Goal: Information Seeking & Learning: Check status

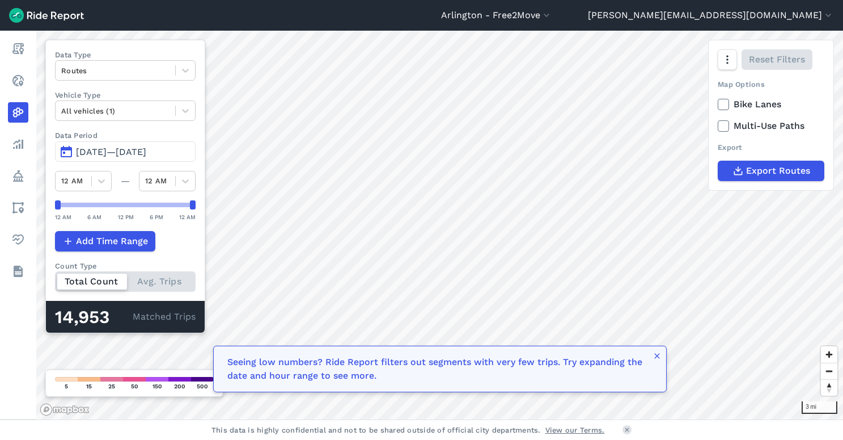
click at [141, 151] on span "[DATE]—[DATE]" at bounding box center [111, 151] width 70 height 11
click at [141, 149] on span "[DATE]—[DATE]" at bounding box center [111, 151] width 70 height 11
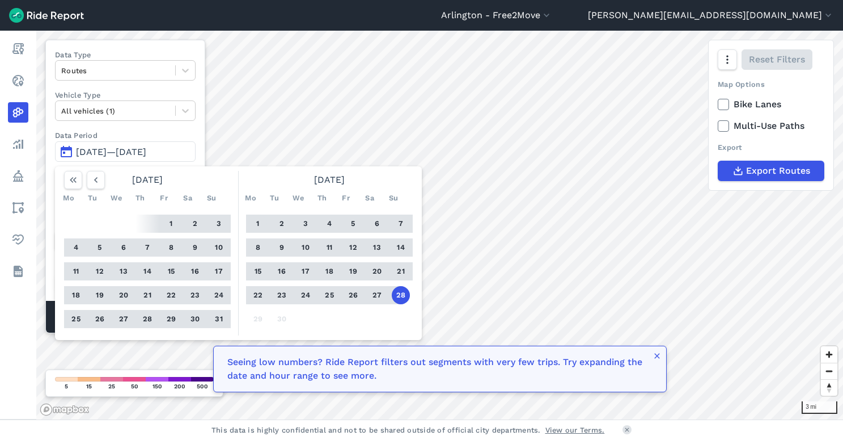
click at [259, 222] on button "1" at bounding box center [258, 223] width 18 height 18
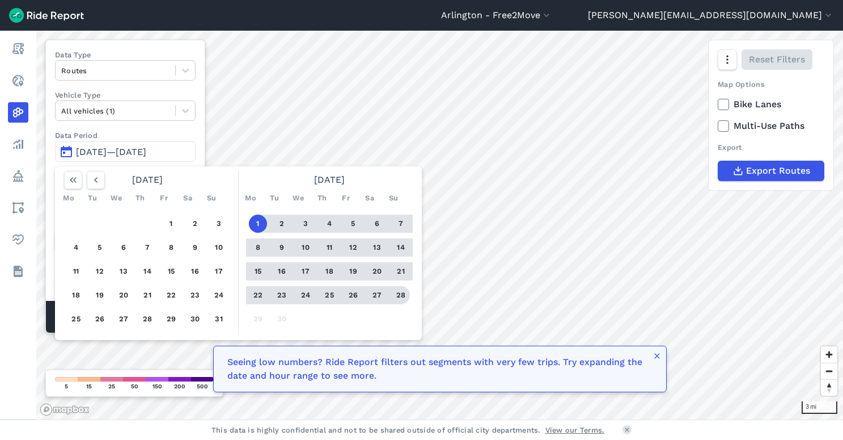
click at [405, 293] on button "28" at bounding box center [401, 295] width 18 height 18
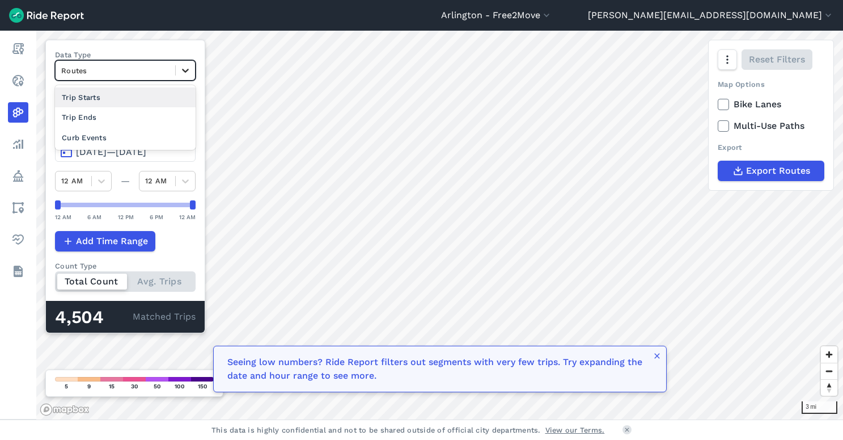
click at [186, 68] on icon at bounding box center [185, 70] width 11 height 11
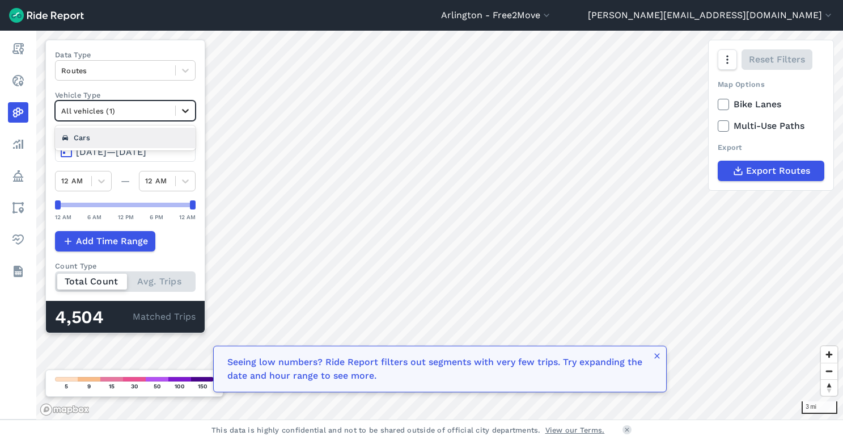
click at [184, 112] on icon at bounding box center [185, 110] width 11 height 11
click at [185, 111] on icon at bounding box center [185, 111] width 7 height 4
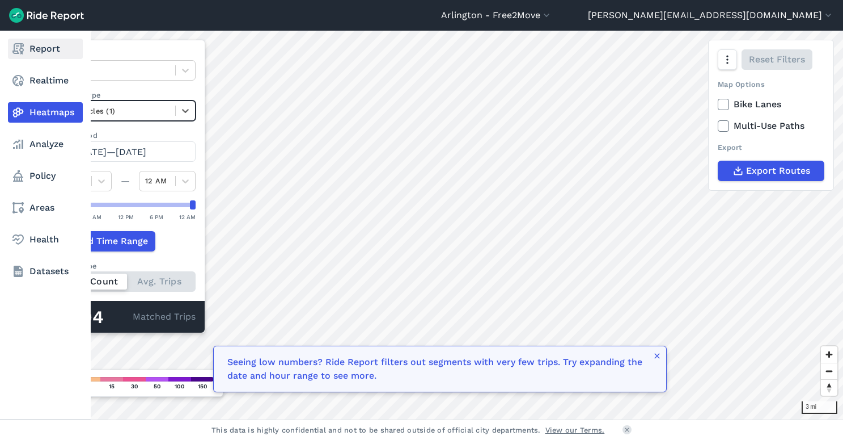
click at [20, 46] on icon at bounding box center [18, 49] width 14 height 14
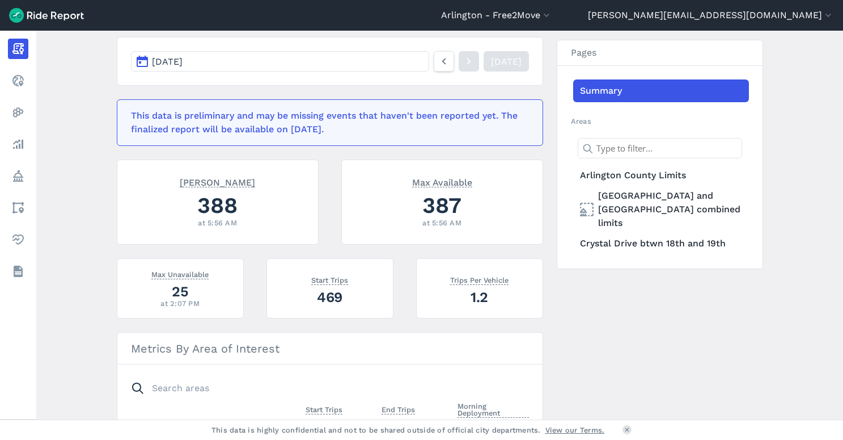
scroll to position [155, 0]
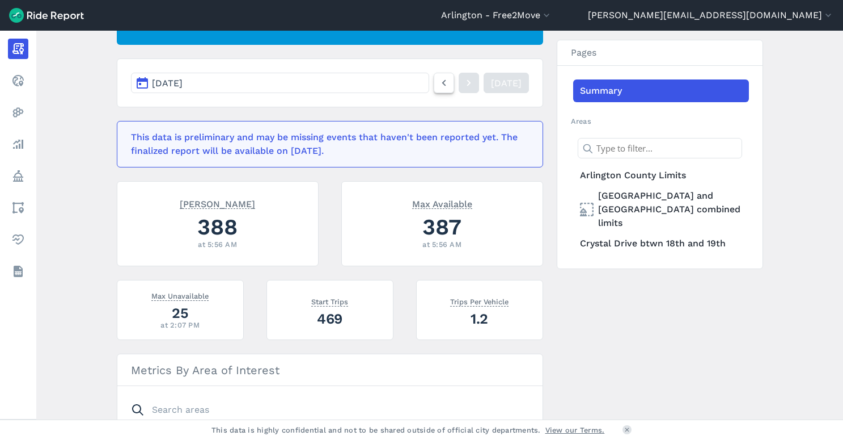
click at [438, 81] on icon at bounding box center [444, 83] width 12 height 14
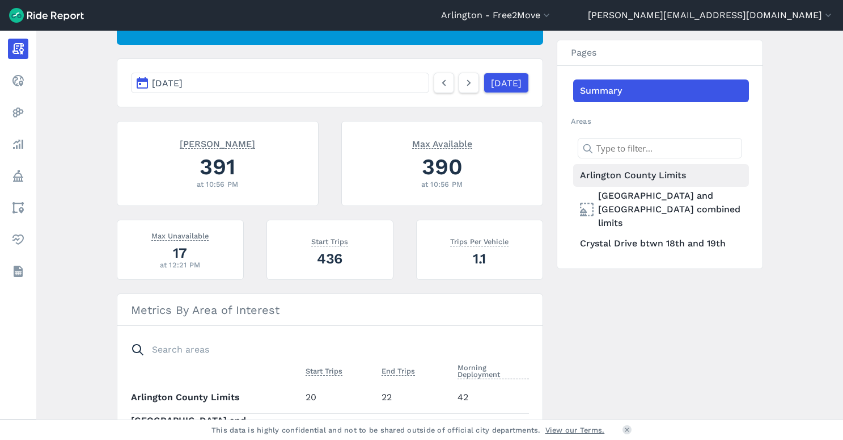
click at [633, 180] on link "Arlington County Limits" at bounding box center [661, 175] width 176 height 23
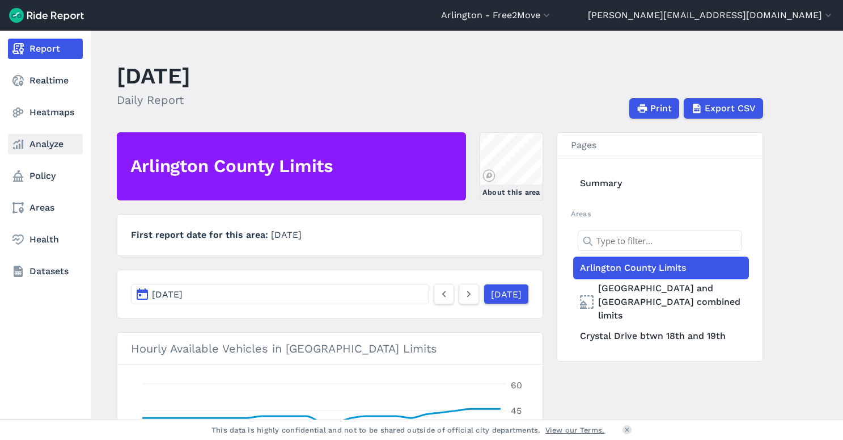
click at [42, 143] on link "Analyze" at bounding box center [45, 144] width 75 height 20
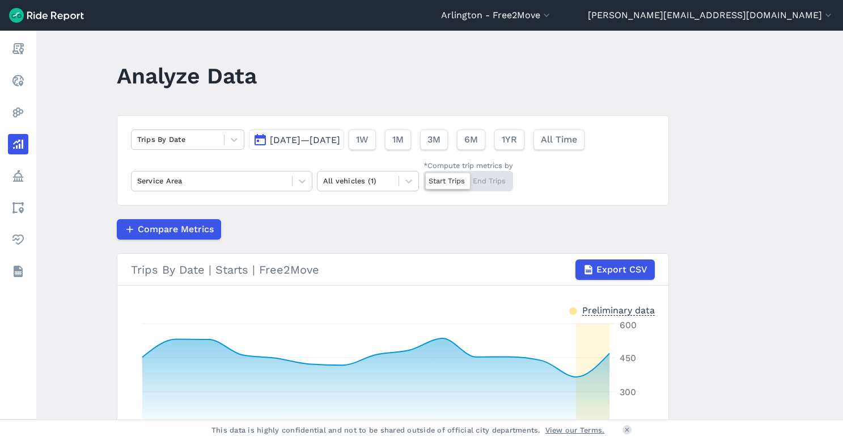
click at [279, 140] on span "[DATE]—[DATE]" at bounding box center [305, 139] width 70 height 11
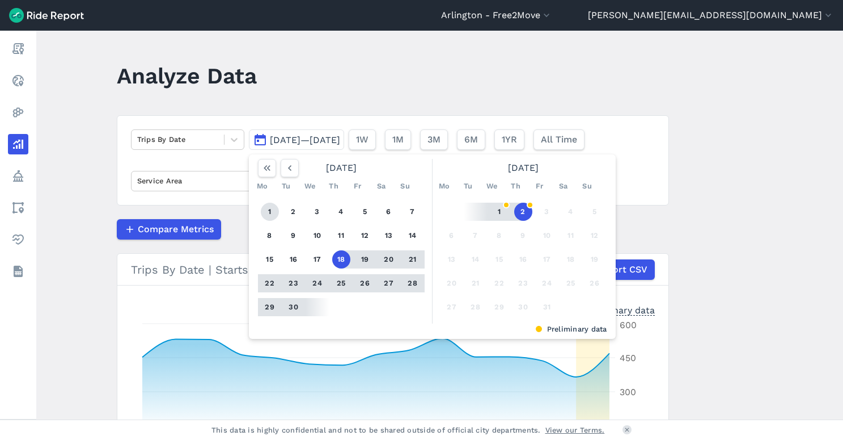
click at [269, 212] on button "1" at bounding box center [270, 211] width 18 height 18
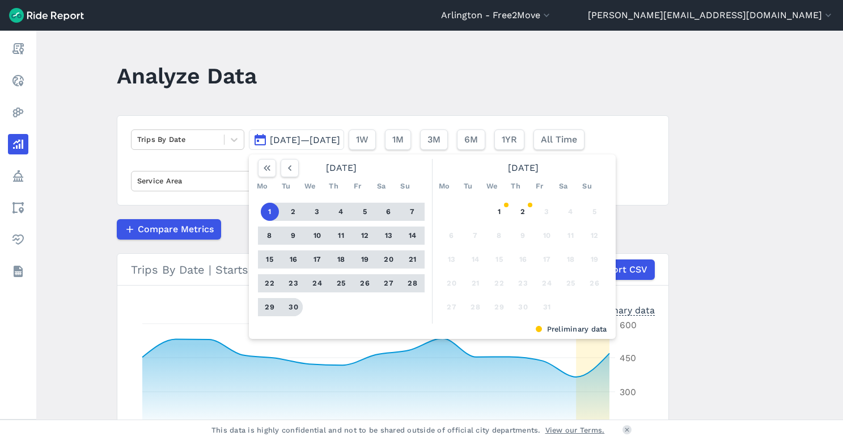
click at [290, 307] on button "30" at bounding box center [294, 307] width 18 height 18
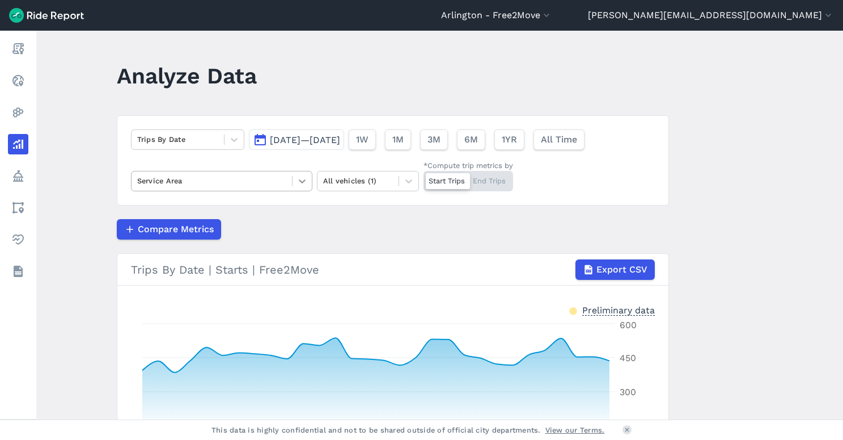
click at [299, 179] on icon at bounding box center [302, 180] width 11 height 11
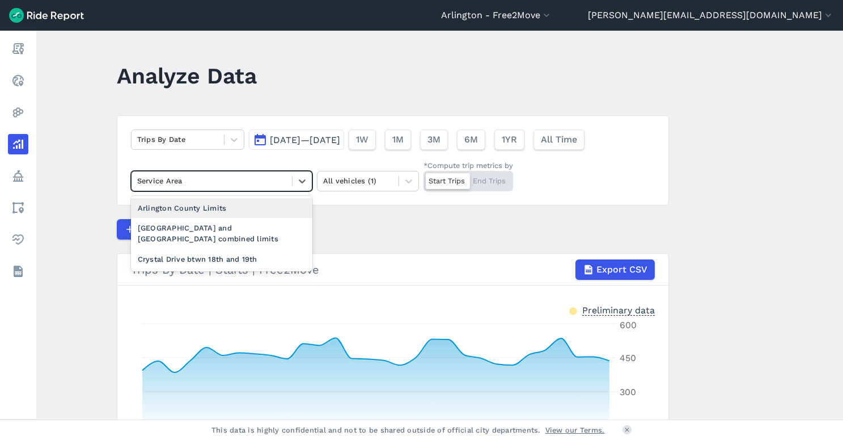
click at [182, 208] on div "Arlington County Limits" at bounding box center [222, 208] width 182 height 20
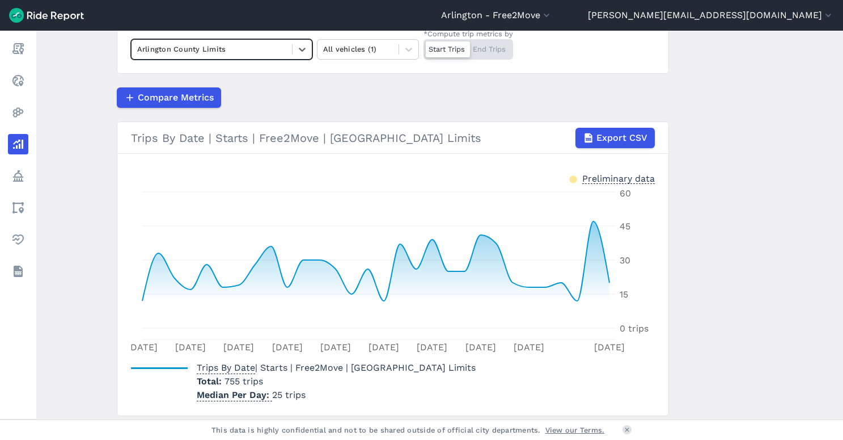
scroll to position [169, 0]
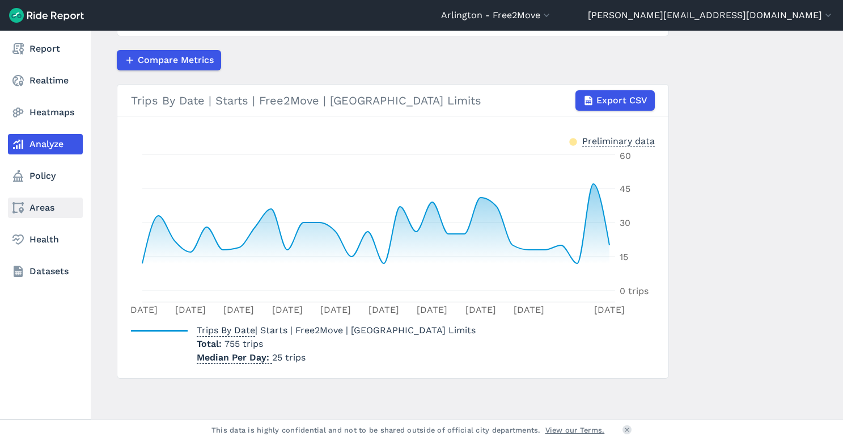
click at [20, 206] on icon at bounding box center [18, 208] width 14 height 14
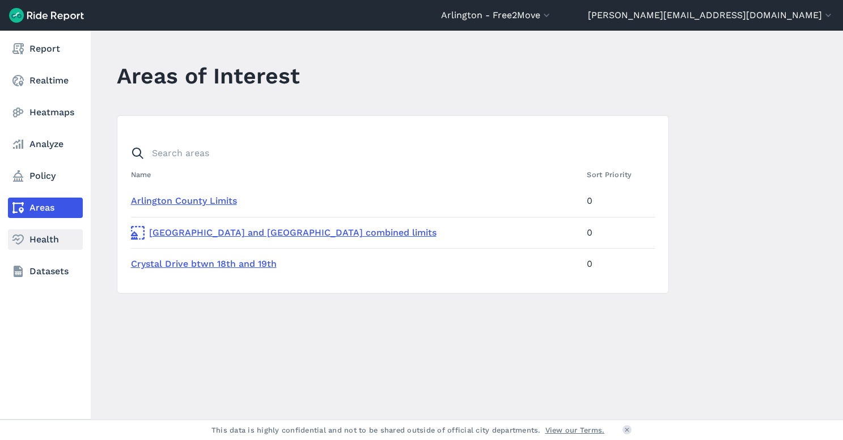
click at [39, 238] on link "Health" at bounding box center [45, 239] width 75 height 20
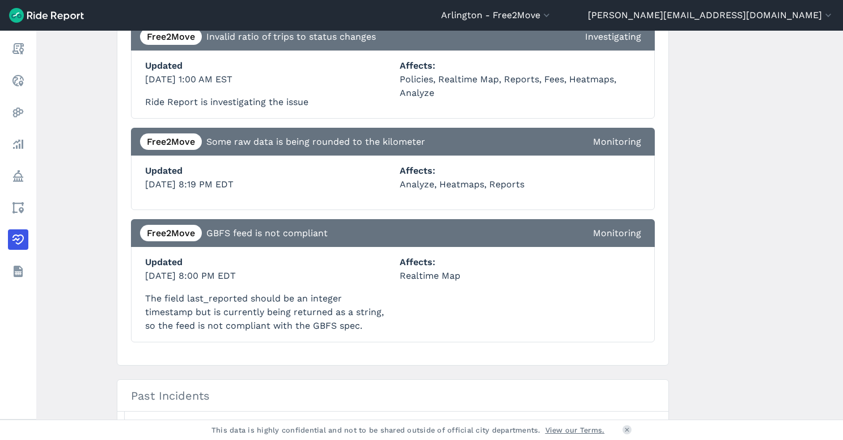
scroll to position [317, 0]
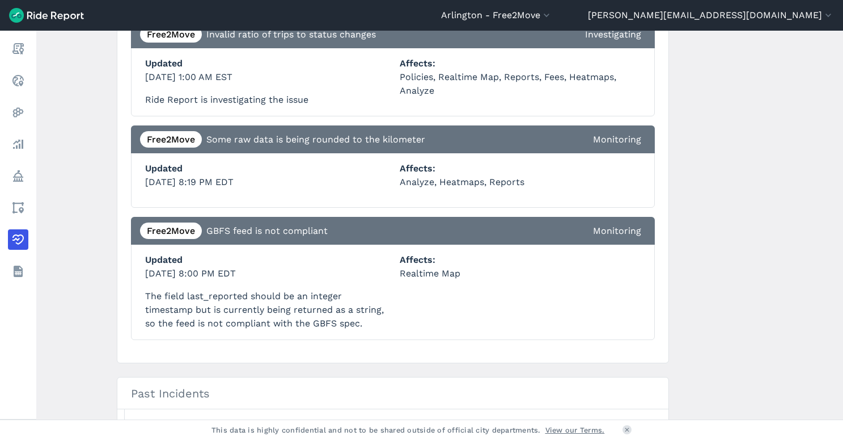
click at [106, 383] on main "Feed Health Reports Feed Status Trip Filter Feed Status Free2Move MDS 1.1.0x St…" at bounding box center [439, 225] width 807 height 389
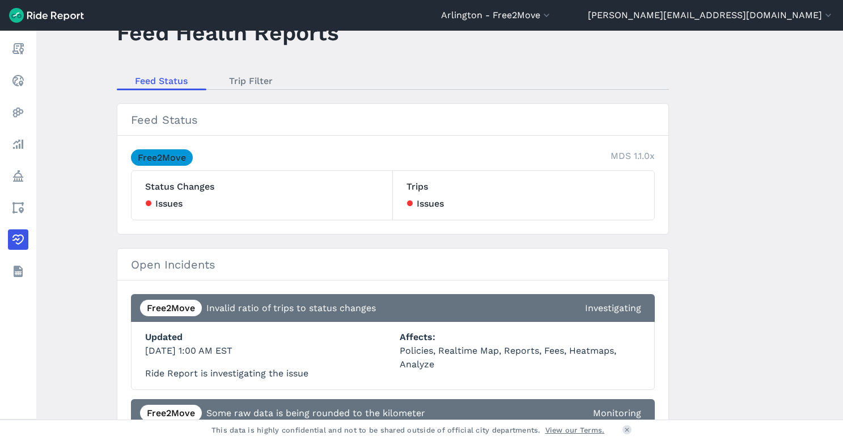
scroll to position [0, 0]
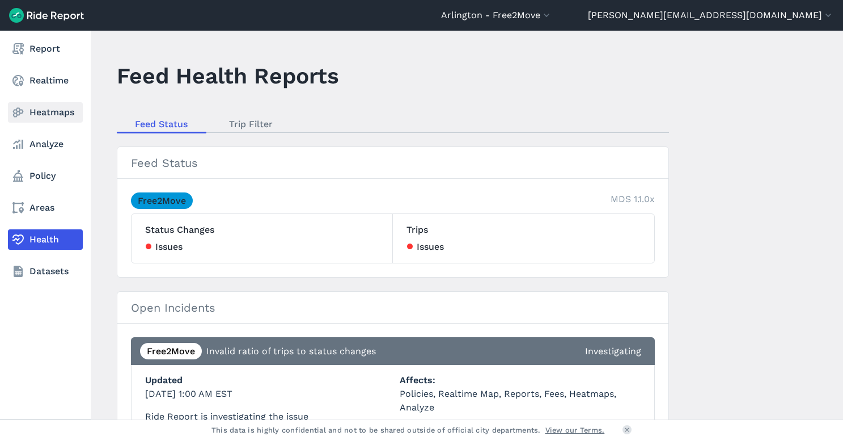
click at [17, 111] on use at bounding box center [18, 113] width 11 height 10
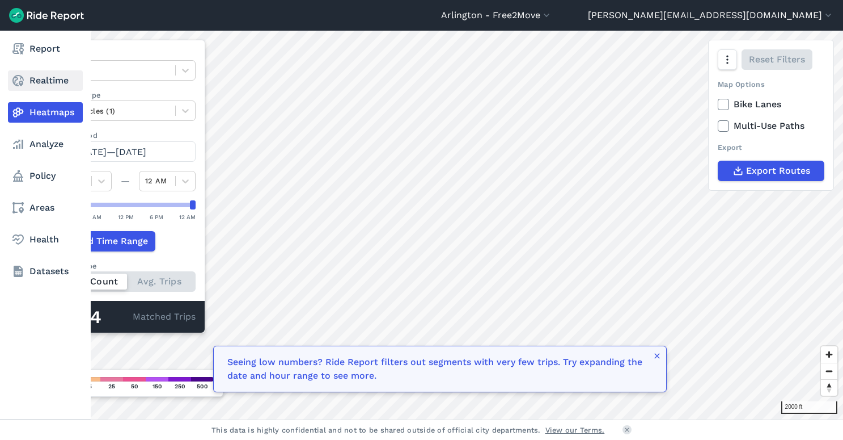
click at [20, 81] on use at bounding box center [17, 80] width 11 height 11
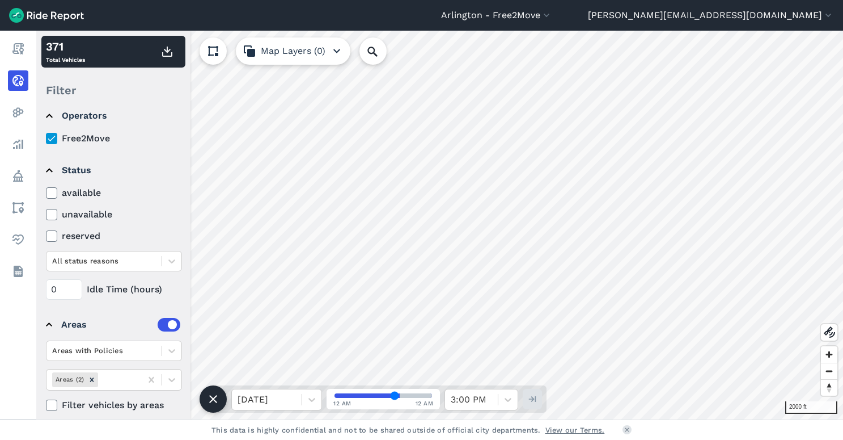
scroll to position [24, 0]
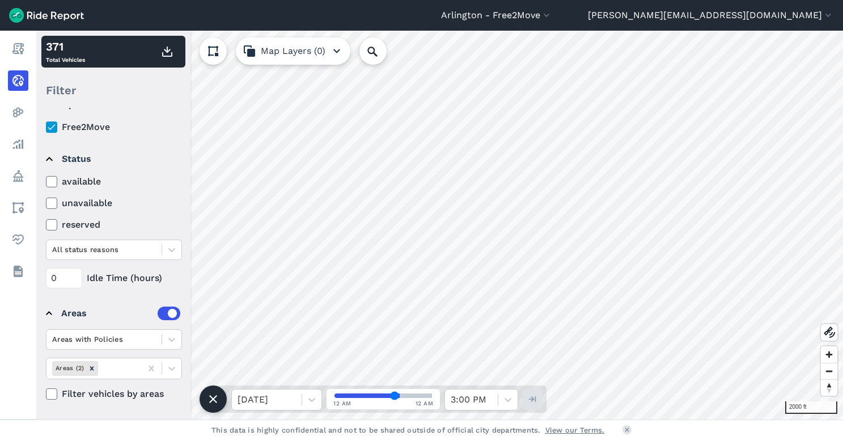
click at [54, 394] on icon at bounding box center [52, 393] width 10 height 11
click at [46, 394] on input "Filter vehicles by areas" at bounding box center [46, 390] width 0 height 7
click at [167, 249] on icon at bounding box center [171, 249] width 11 height 11
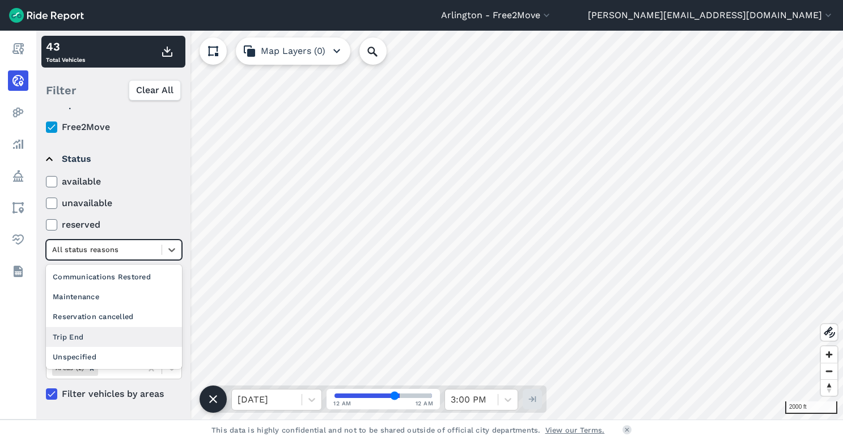
click at [90, 336] on div "Trip End" at bounding box center [114, 337] width 136 height 20
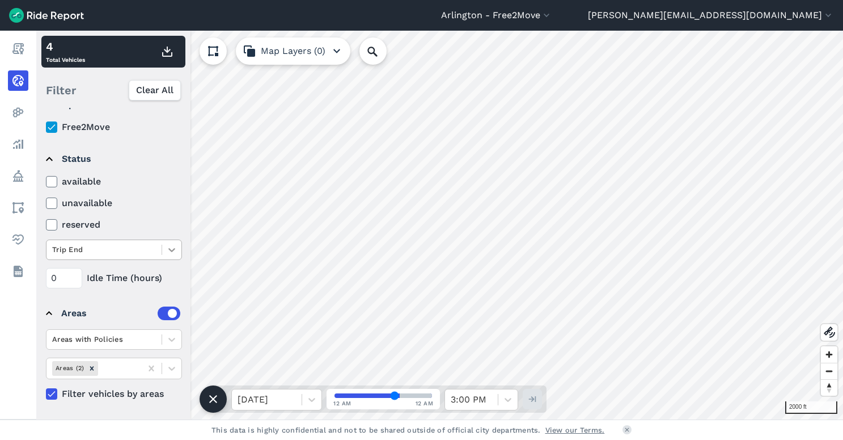
click at [168, 247] on icon at bounding box center [171, 249] width 11 height 11
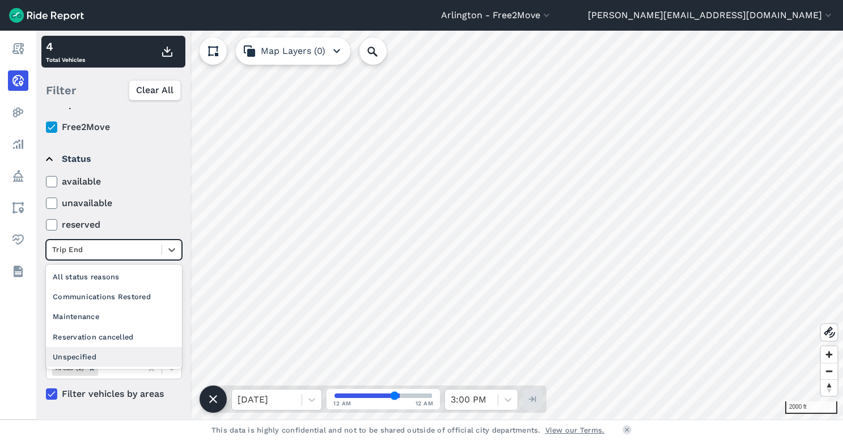
click at [109, 357] on div "Unspecified" at bounding box center [114, 357] width 136 height 20
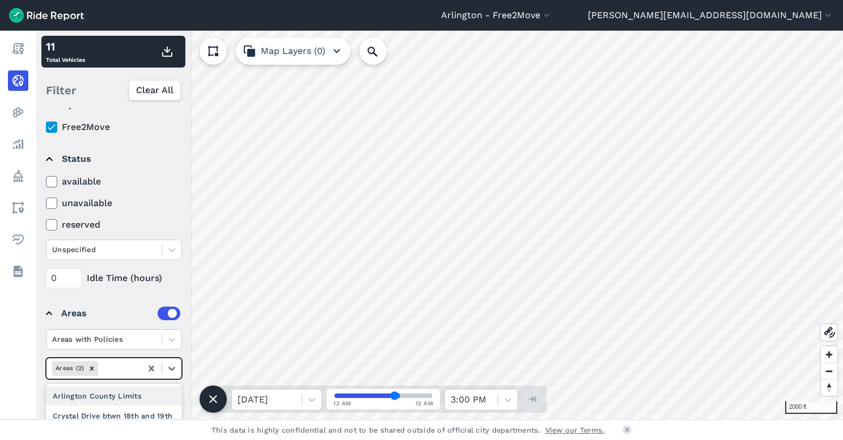
click at [109, 357] on div "Areas (2)" at bounding box center [114, 368] width 136 height 22
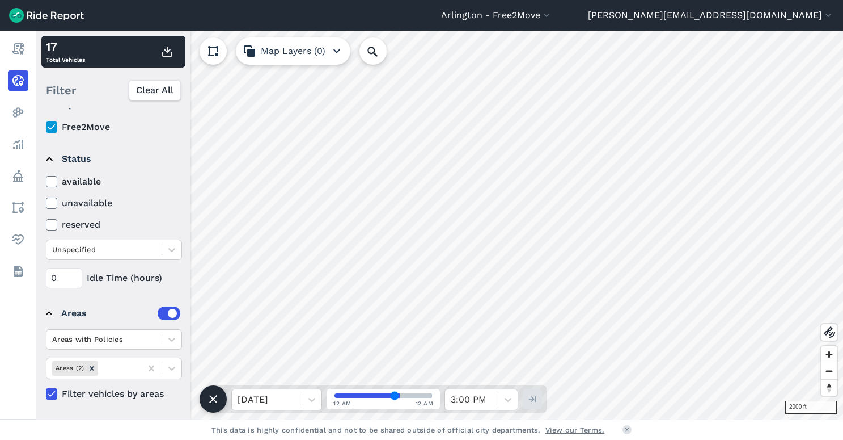
click at [337, 49] on icon "button" at bounding box center [337, 51] width 14 height 14
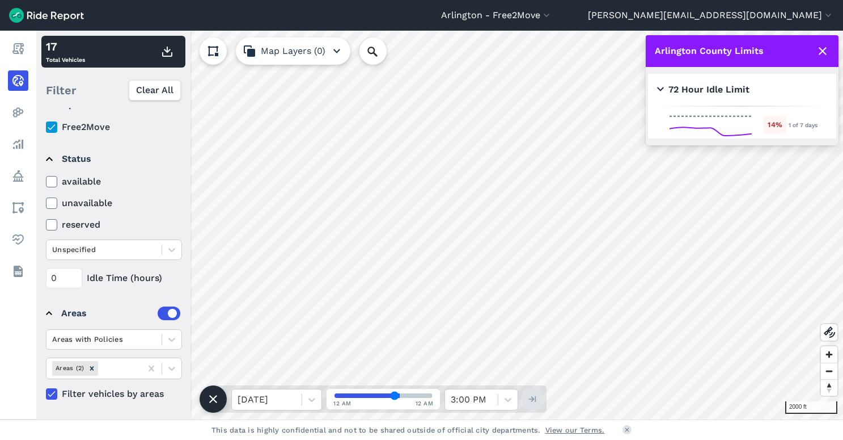
click at [48, 129] on icon at bounding box center [52, 126] width 10 height 11
click at [46, 128] on input "Free2Move" at bounding box center [46, 123] width 0 height 7
click at [174, 338] on icon at bounding box center [171, 339] width 7 height 4
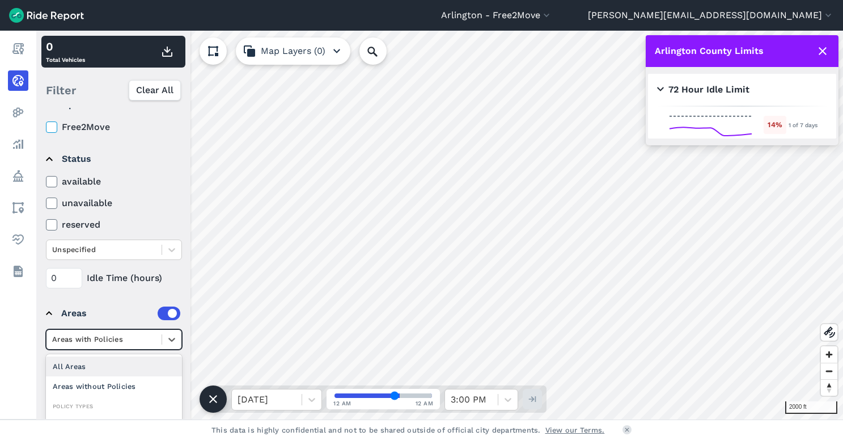
click at [73, 368] on div "All Areas" at bounding box center [114, 366] width 136 height 20
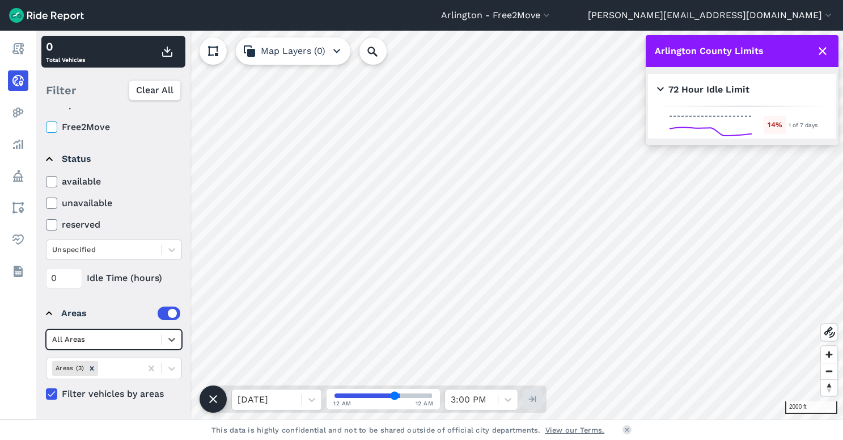
click at [52, 395] on icon at bounding box center [52, 393] width 10 height 11
click at [46, 394] on input "Filter vehicles by areas" at bounding box center [46, 390] width 0 height 7
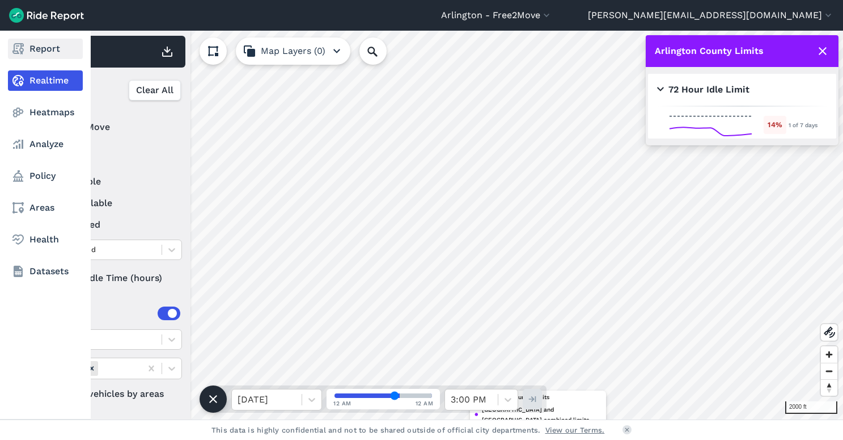
click at [18, 45] on use at bounding box center [17, 48] width 11 height 11
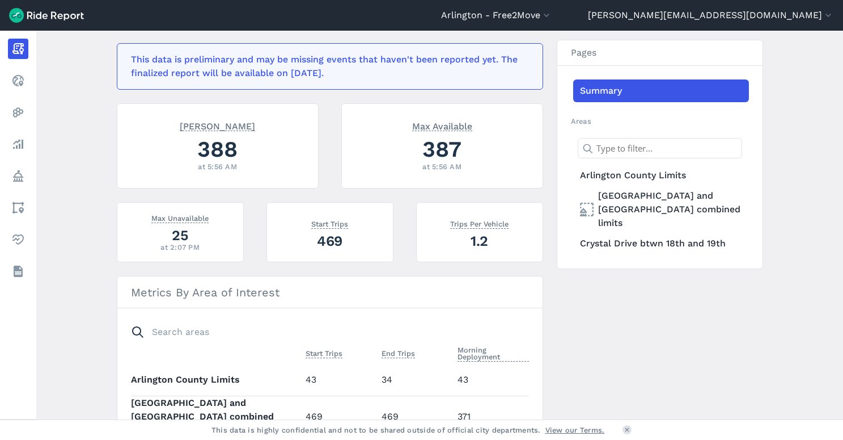
scroll to position [327, 0]
